Goal: Information Seeking & Learning: Find specific fact

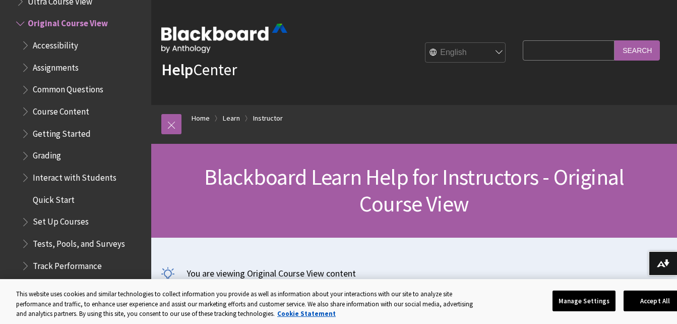
click at [540, 48] on input "Search Query" at bounding box center [569, 50] width 92 height 20
type input "RegisterBlast"
click at [614, 40] on input "Search" at bounding box center [636, 50] width 45 height 20
